Goal: Navigation & Orientation: Find specific page/section

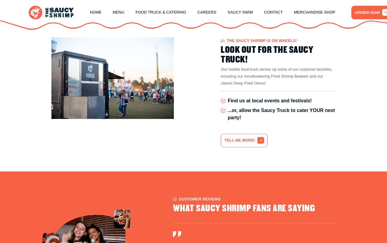
scroll to position [1157, 0]
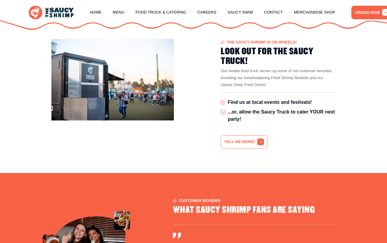
click at [122, 7] on link "Menu" at bounding box center [118, 12] width 11 height 23
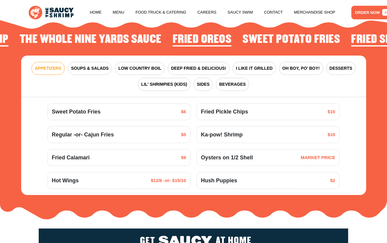
scroll to position [625, 0]
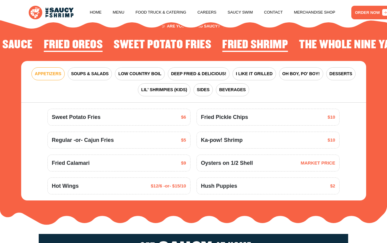
click at [139, 70] on button "LOW COUNTRY BOIL" at bounding box center [140, 73] width 50 height 13
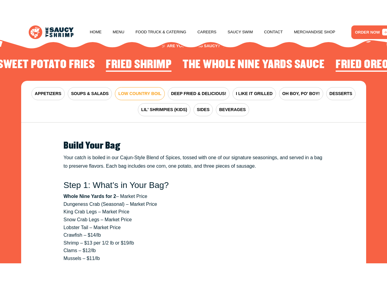
scroll to position [625, 0]
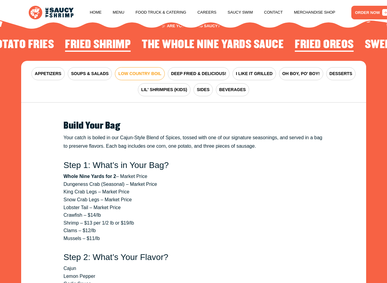
click at [195, 71] on button "DEEP FRIED & DELICIOUS!" at bounding box center [199, 73] width 62 height 13
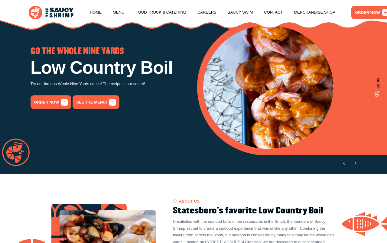
scroll to position [0, 0]
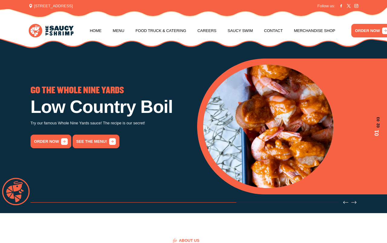
click at [123, 25] on link "Menu" at bounding box center [118, 30] width 11 height 23
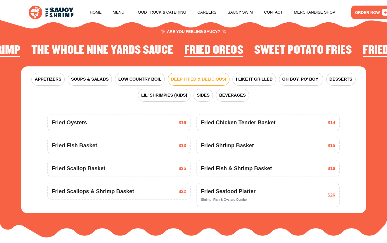
scroll to position [625, 0]
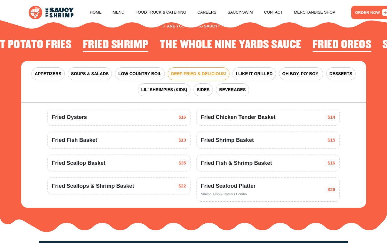
click at [256, 69] on button "I LIKE IT GRILLED" at bounding box center [253, 73] width 43 height 13
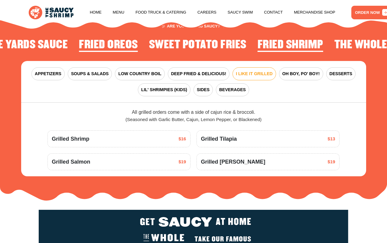
click at [195, 69] on button "DEEP FRIED & DELICIOUS!" at bounding box center [199, 73] width 62 height 13
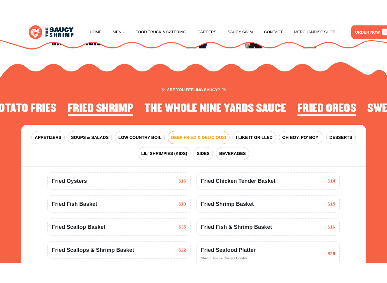
scroll to position [587, 0]
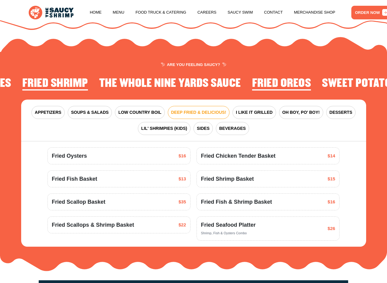
click at [135, 109] on button "LOW COUNTRY BOIL" at bounding box center [140, 112] width 50 height 13
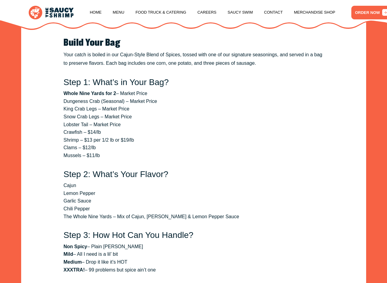
scroll to position [712, 0]
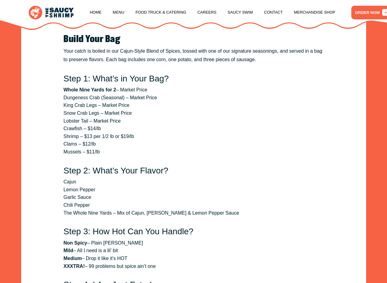
click at [218, 174] on h3 "Step 2: What’s Your Flavor?" at bounding box center [193, 170] width 260 height 10
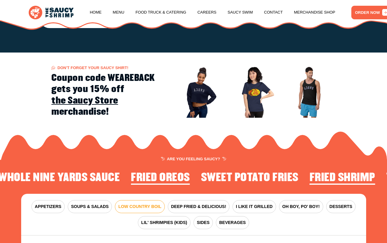
scroll to position [491, 0]
